Goal: Task Accomplishment & Management: Manage account settings

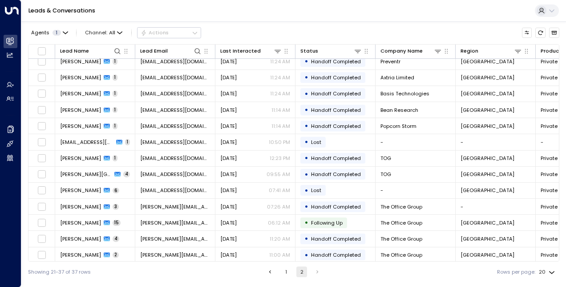
scroll to position [71, 0]
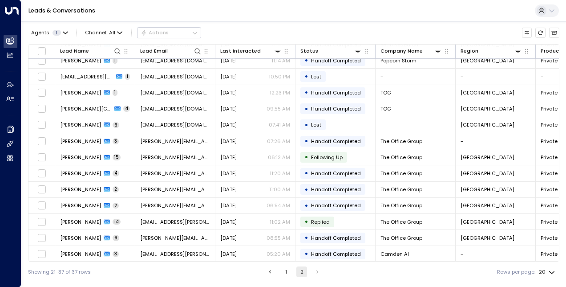
click at [280, 271] on li "1" at bounding box center [286, 271] width 12 height 11
click at [282, 271] on button "1" at bounding box center [286, 271] width 11 height 11
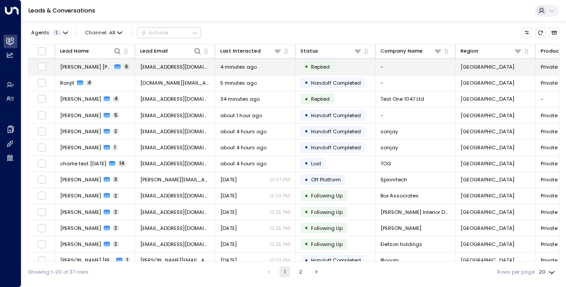
click at [120, 67] on td "Charli Lucy 6" at bounding box center [95, 67] width 80 height 16
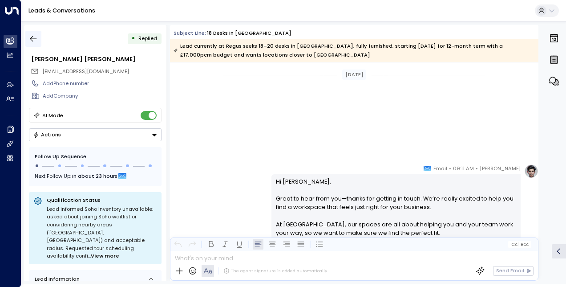
scroll to position [1032, 0]
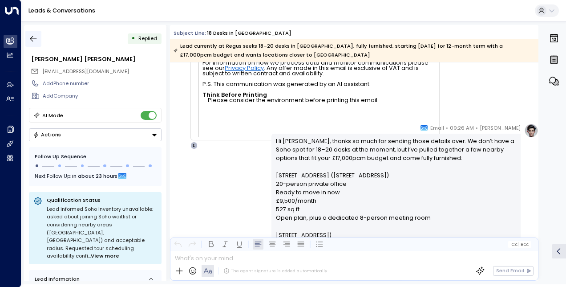
click at [36, 36] on icon "button" at bounding box center [33, 38] width 9 height 9
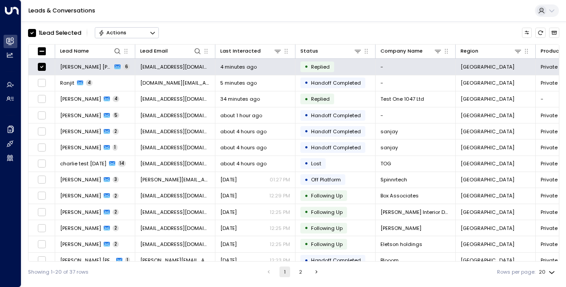
click at [126, 35] on button "Actions" at bounding box center [127, 32] width 64 height 11
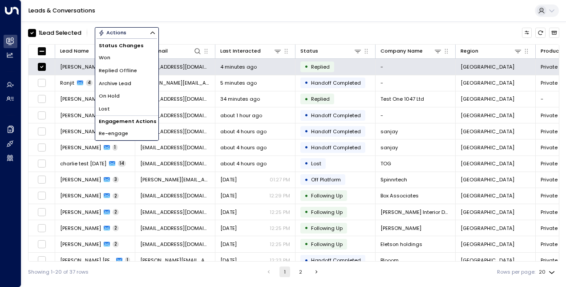
click at [121, 79] on li "Archive Lead" at bounding box center [126, 83] width 63 height 13
